Goal: Transaction & Acquisition: Book appointment/travel/reservation

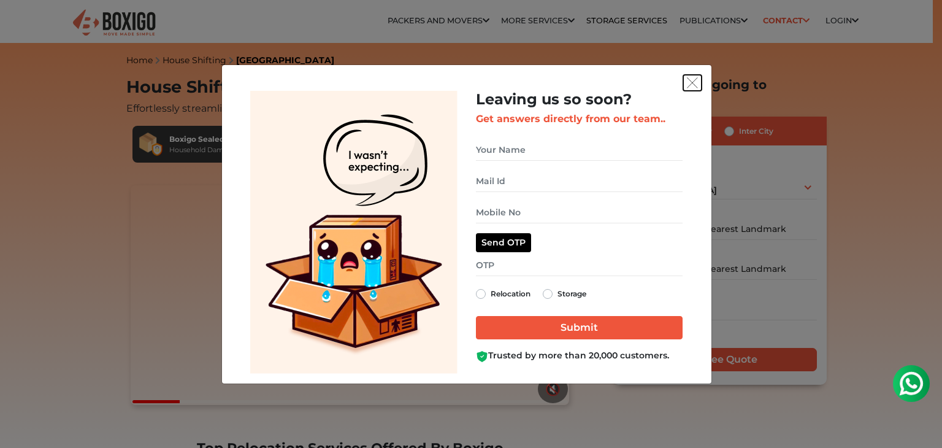
click at [695, 83] on img "get free quote dialog" at bounding box center [692, 82] width 11 height 11
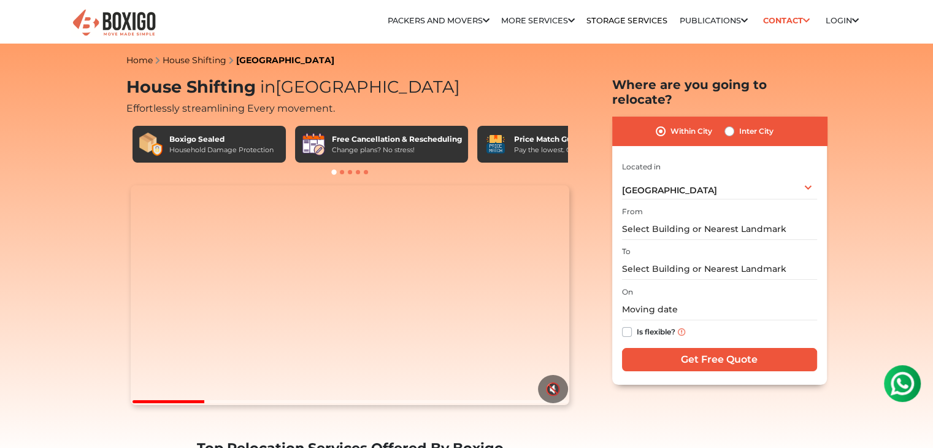
click at [736, 124] on div "Inter City" at bounding box center [748, 131] width 49 height 15
click at [734, 124] on div "Inter City" at bounding box center [748, 131] width 49 height 15
click at [739, 124] on label "Inter City" at bounding box center [756, 131] width 34 height 15
click at [727, 124] on input "Inter City" at bounding box center [729, 130] width 10 height 12
radio input "true"
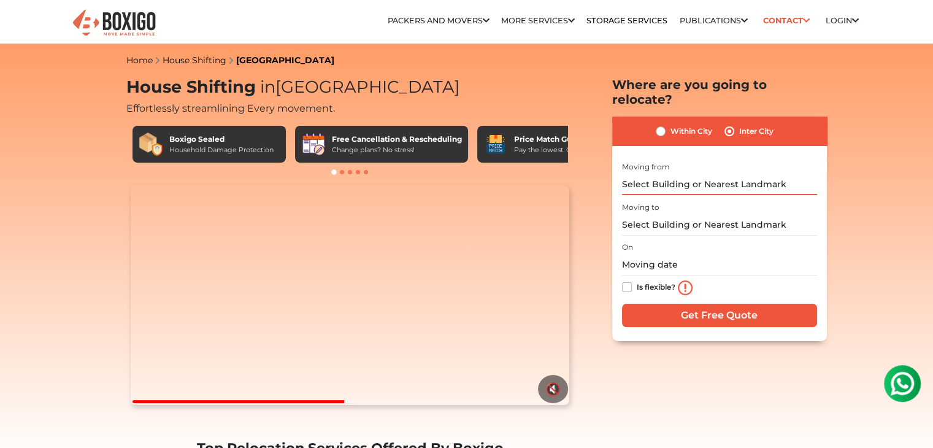
click at [689, 174] on input "text" at bounding box center [719, 184] width 195 height 21
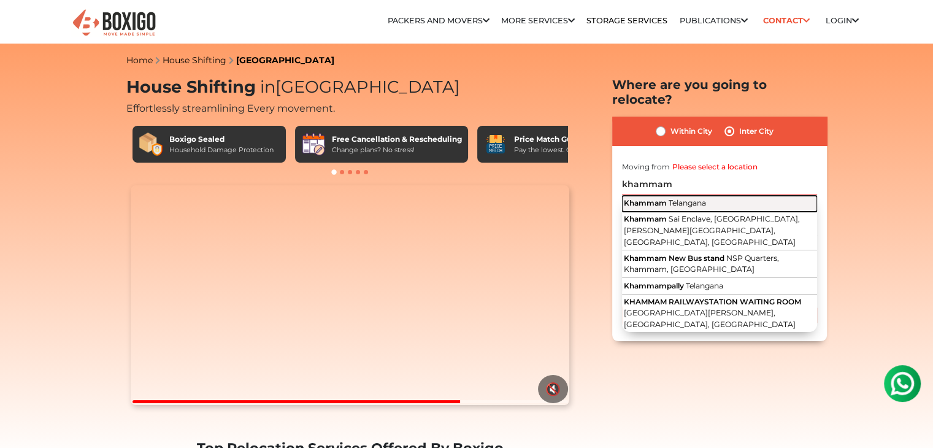
click at [682, 198] on span "Telangana" at bounding box center [686, 202] width 37 height 9
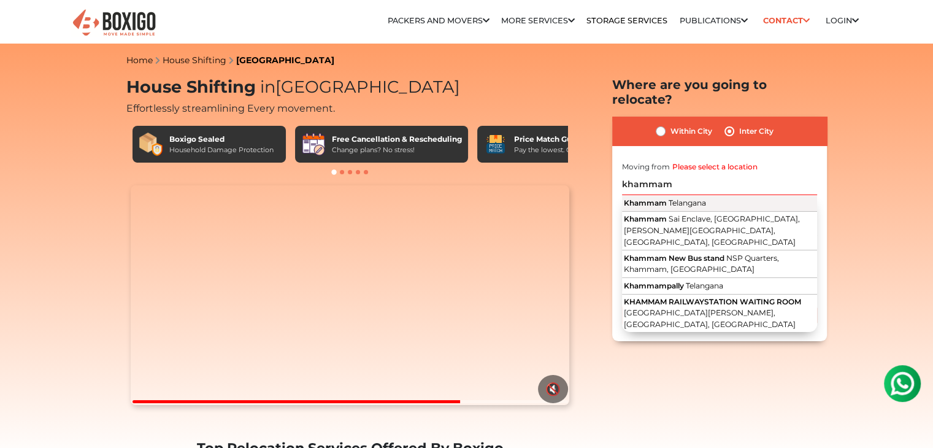
type input "Khammam, [GEOGRAPHIC_DATA]"
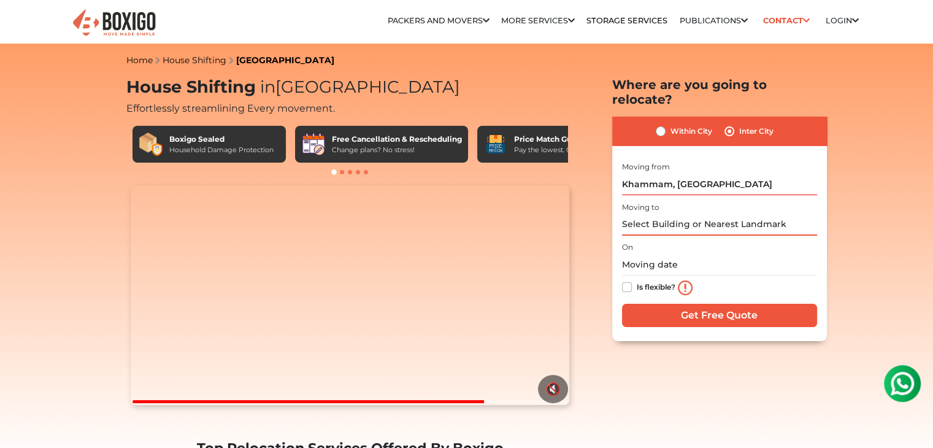
click at [678, 214] on input "text" at bounding box center [719, 224] width 195 height 21
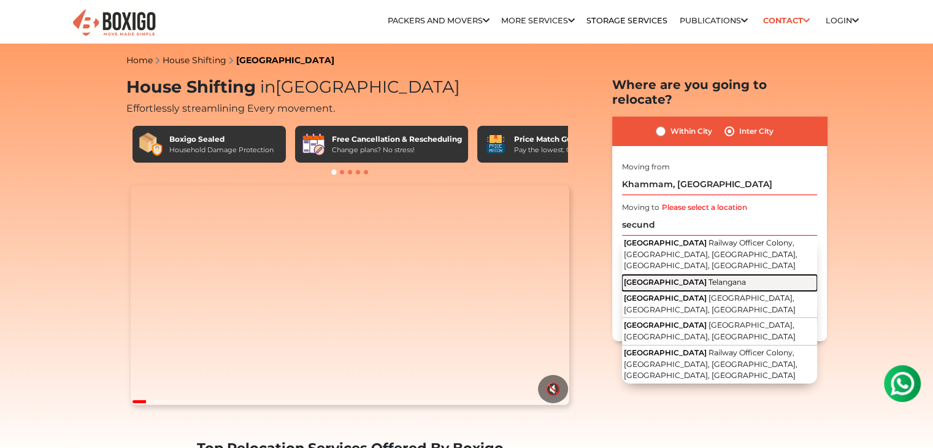
click at [672, 277] on span "[GEOGRAPHIC_DATA]" at bounding box center [665, 281] width 83 height 9
type input "[GEOGRAPHIC_DATA], [GEOGRAPHIC_DATA]"
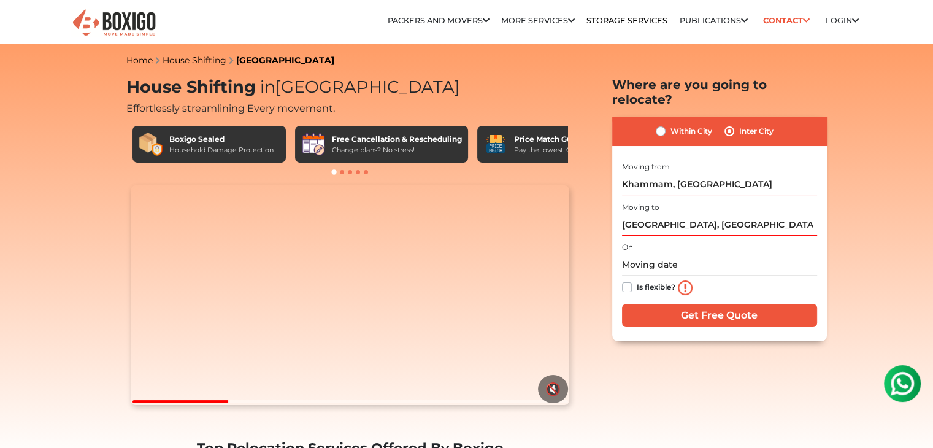
click at [637, 280] on label "Is flexible?" at bounding box center [656, 286] width 39 height 13
click at [628, 280] on input "Is flexible?" at bounding box center [627, 286] width 10 height 12
checkbox input "true"
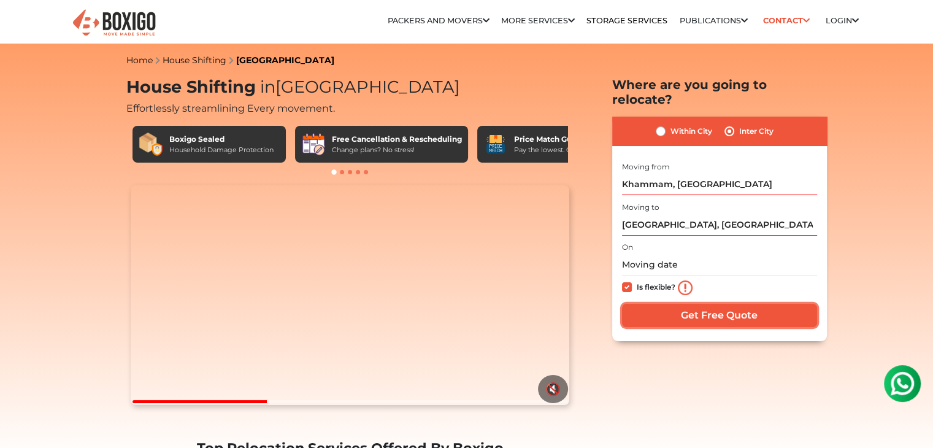
click at [703, 304] on input "Get Free Quote" at bounding box center [719, 315] width 195 height 23
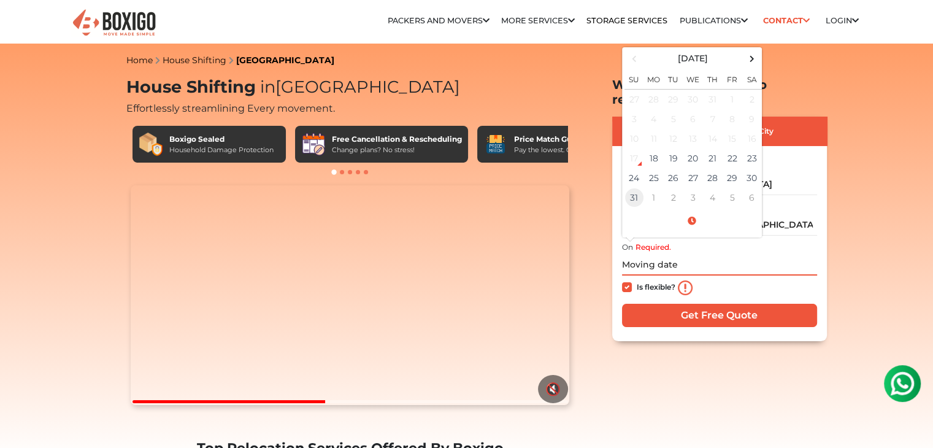
click at [641, 188] on td "31" at bounding box center [634, 198] width 20 height 20
type input "[DATE] 12:00 AM"
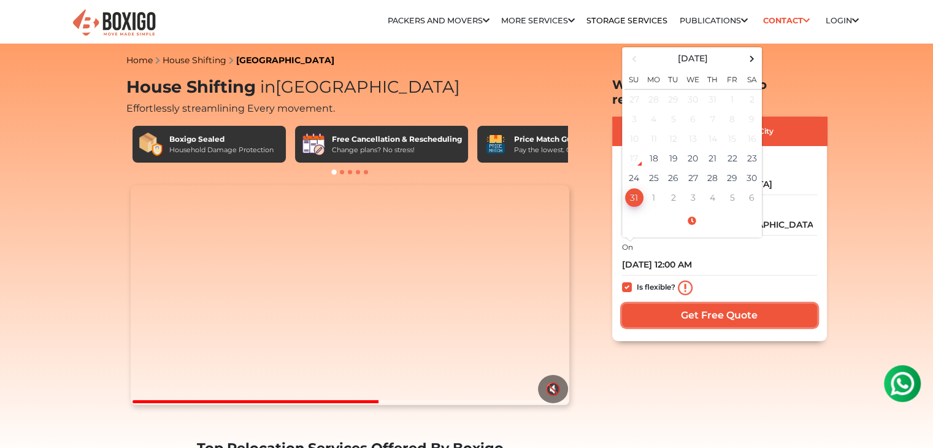
click at [730, 304] on input "Get Free Quote" at bounding box center [719, 315] width 195 height 23
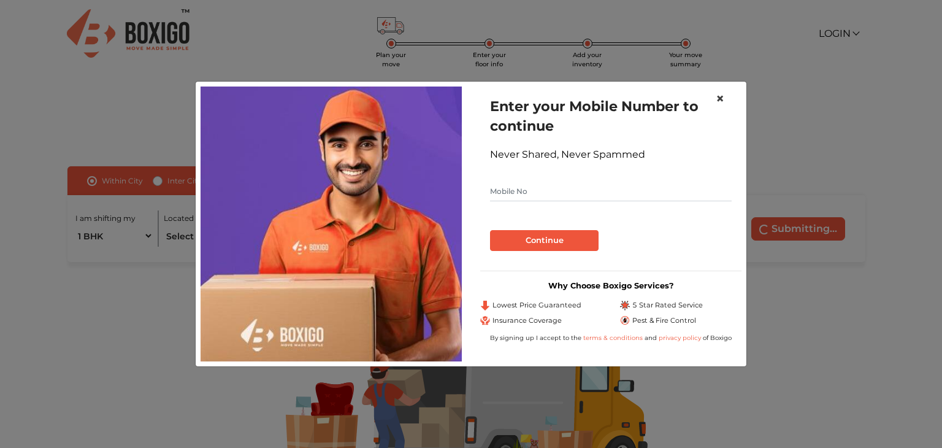
click at [721, 96] on span "×" at bounding box center [720, 99] width 9 height 18
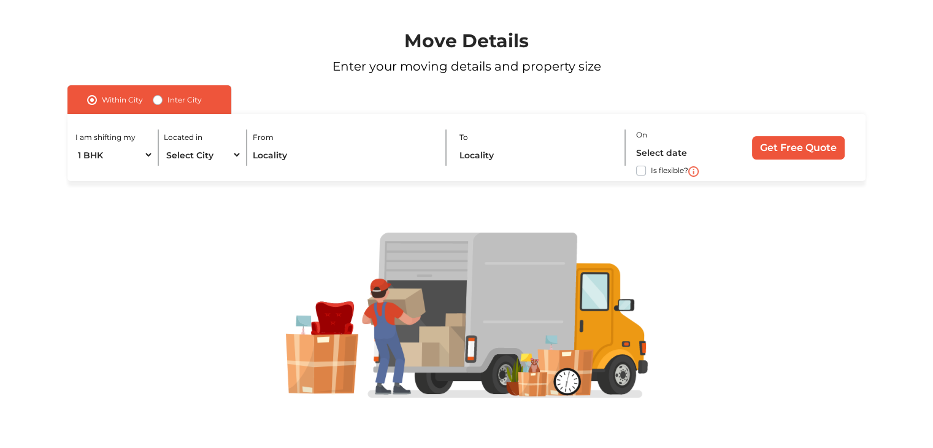
scroll to position [83, 0]
